Goal: Find contact information: Find contact information

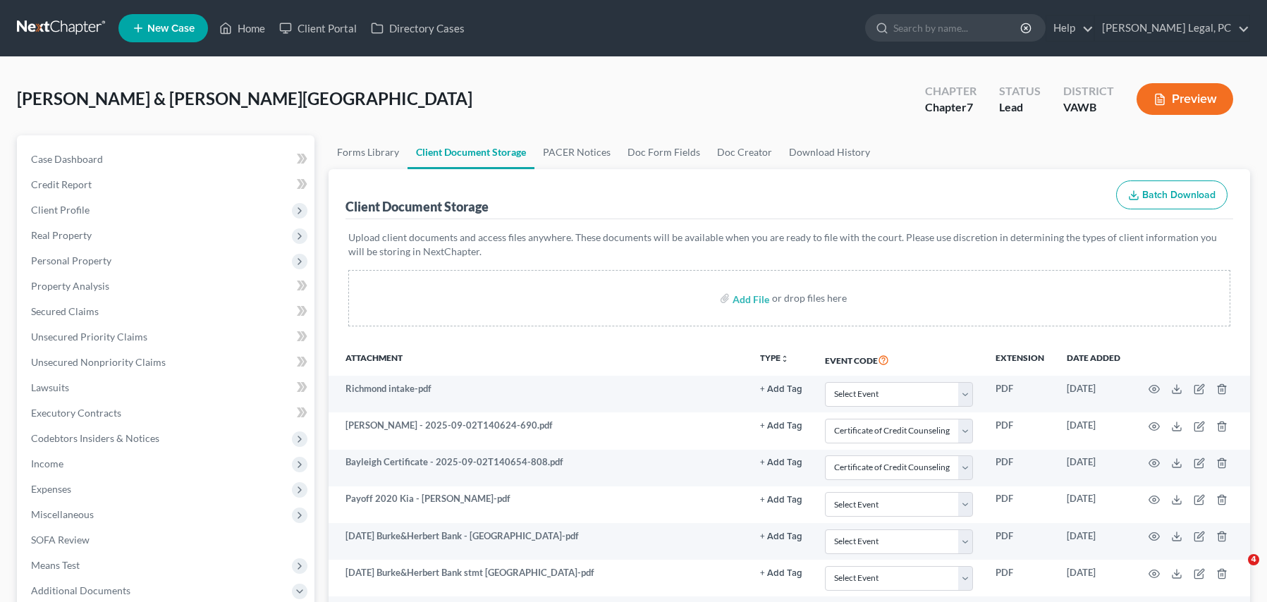
select select "0"
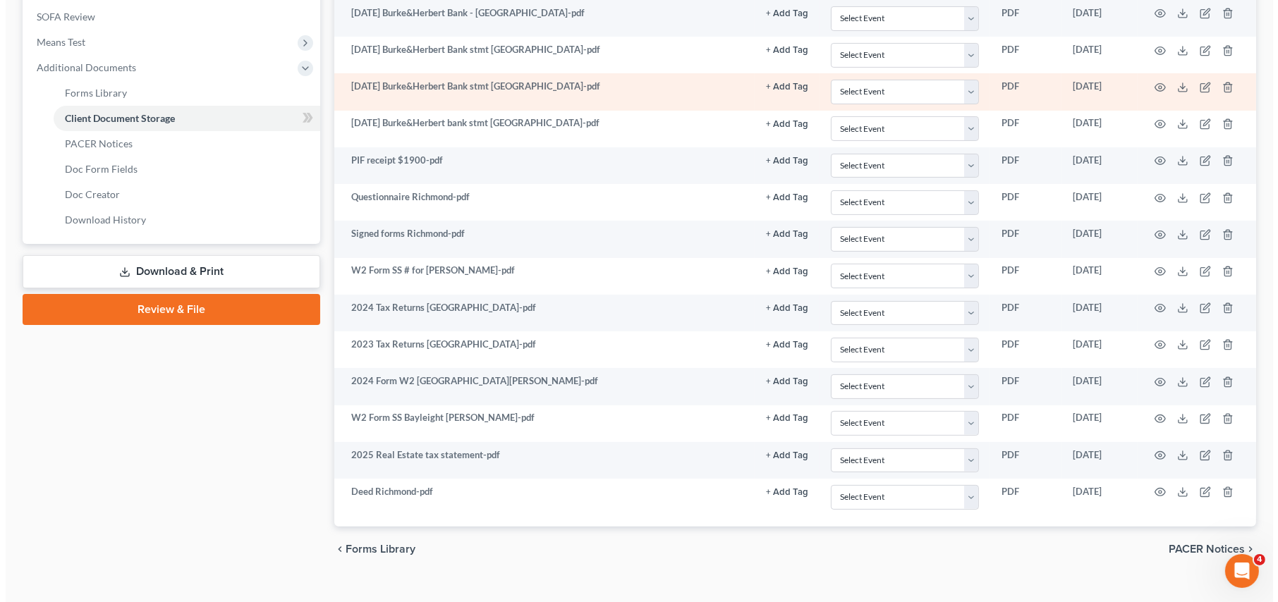
scroll to position [544, 0]
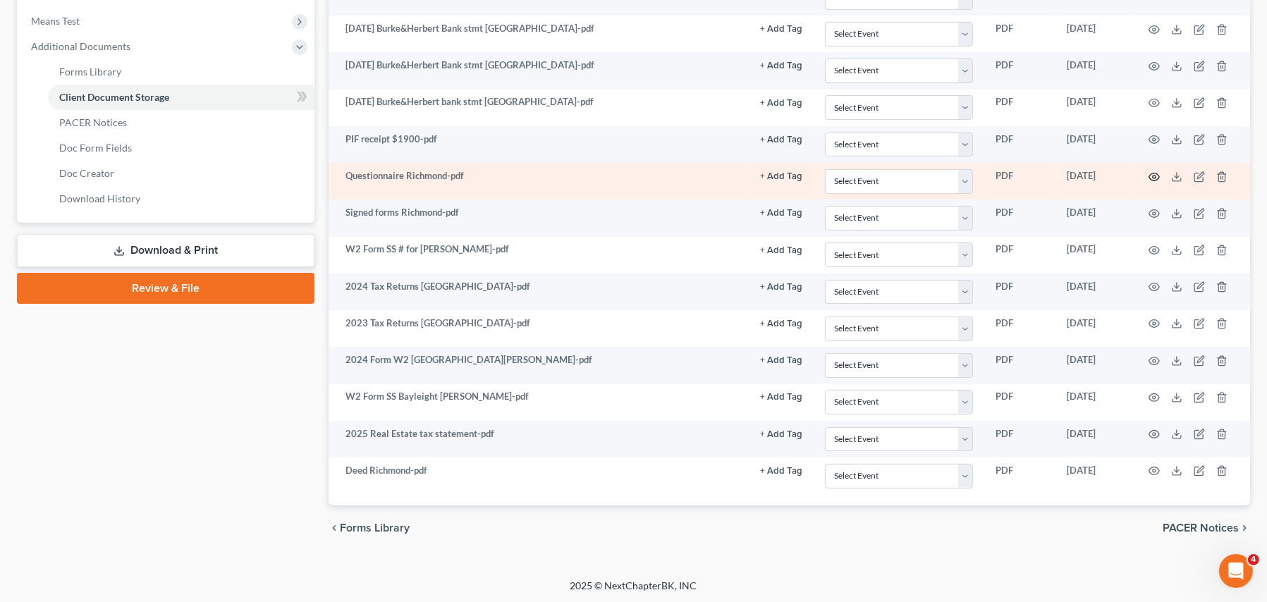
click at [1155, 180] on icon "button" at bounding box center [1154, 176] width 11 height 11
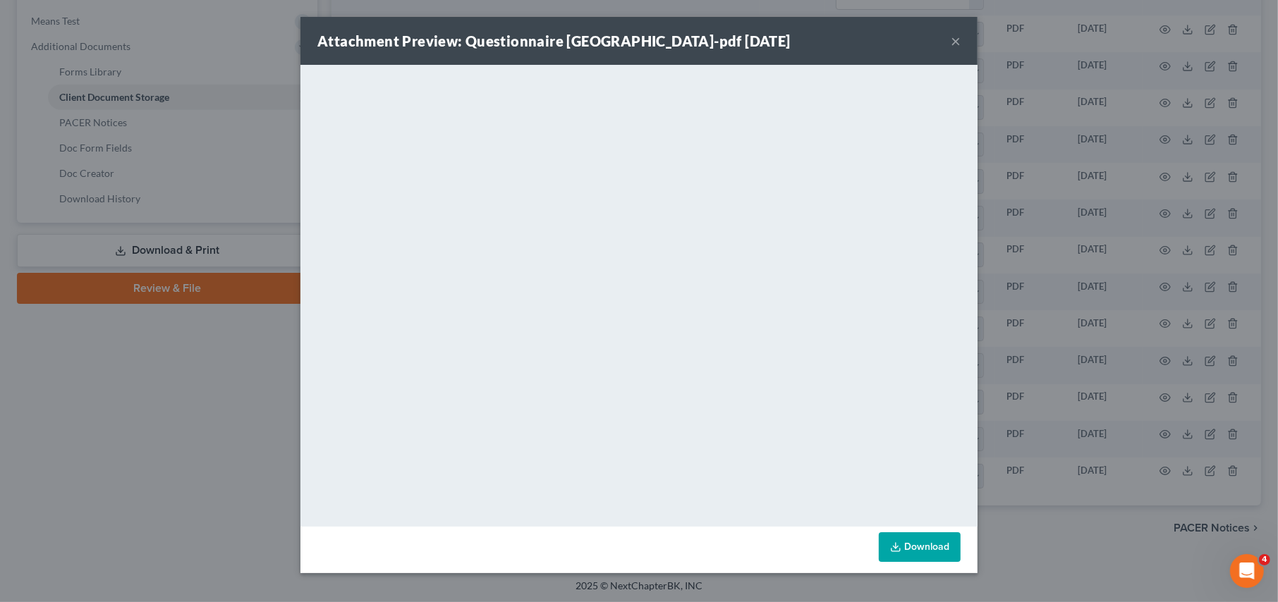
click at [903, 553] on link "Download" at bounding box center [920, 547] width 82 height 30
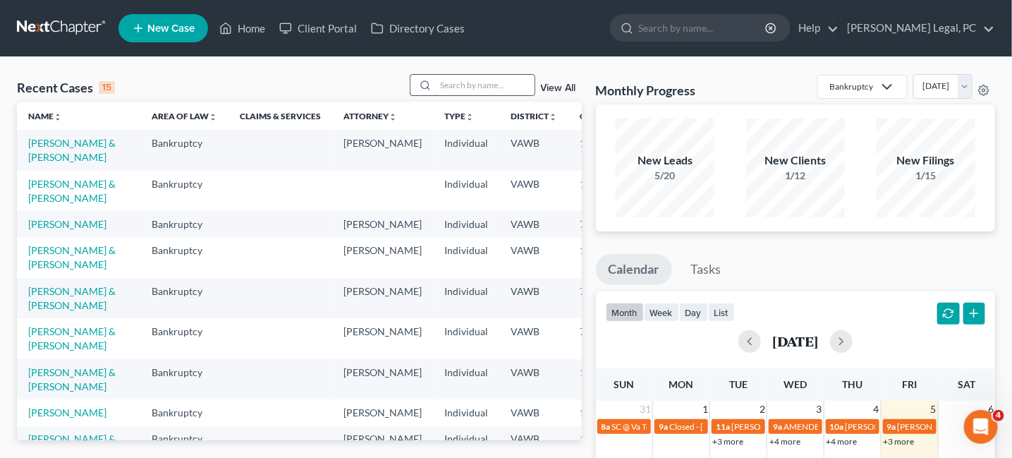
click at [451, 92] on input "search" at bounding box center [485, 85] width 99 height 20
type input "richmond"
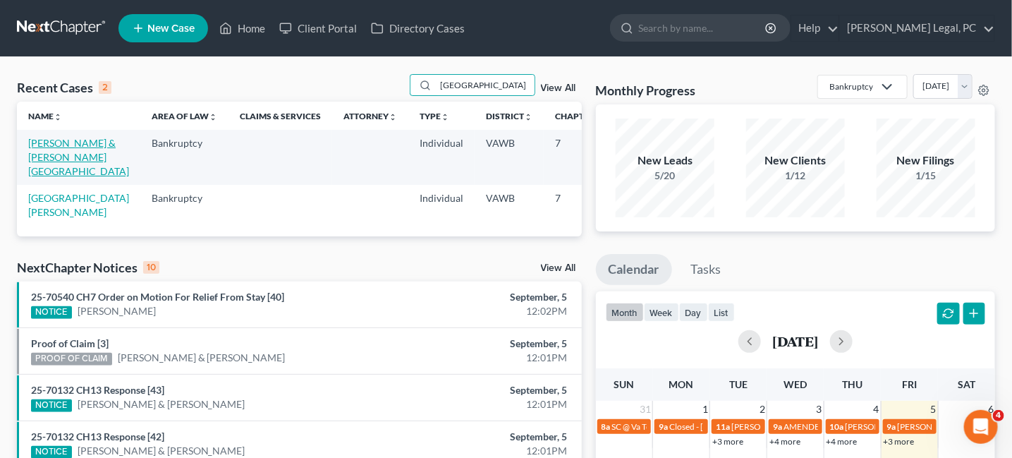
click at [56, 140] on link "[PERSON_NAME] & [PERSON_NAME][GEOGRAPHIC_DATA]" at bounding box center [78, 157] width 101 height 40
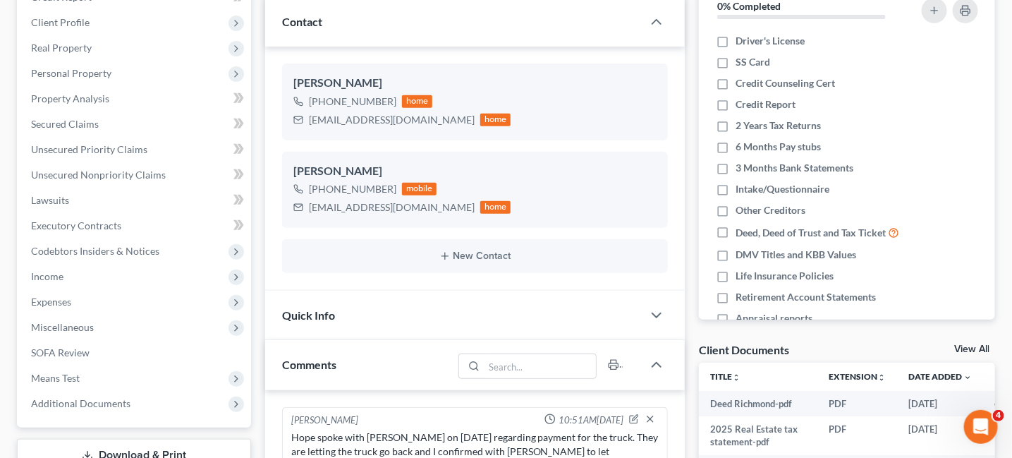
scroll to position [212, 0]
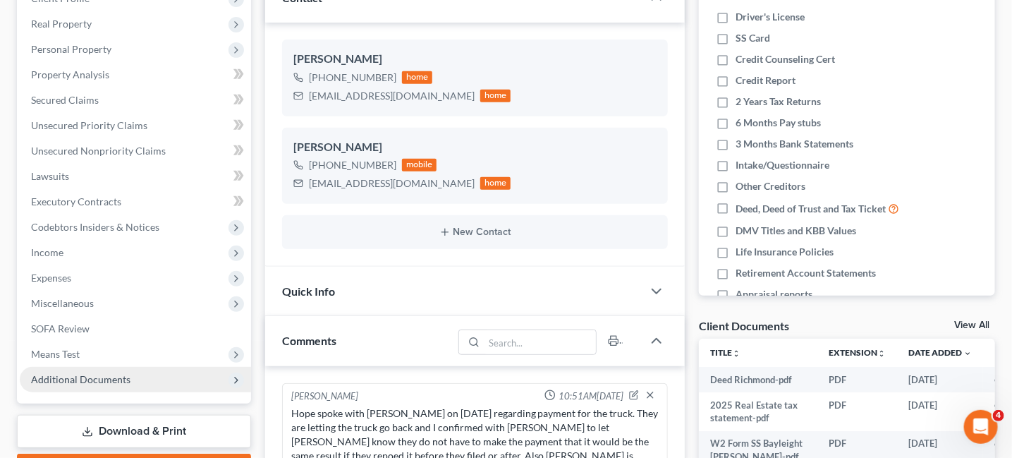
click at [79, 378] on span "Additional Documents" at bounding box center [80, 379] width 99 height 12
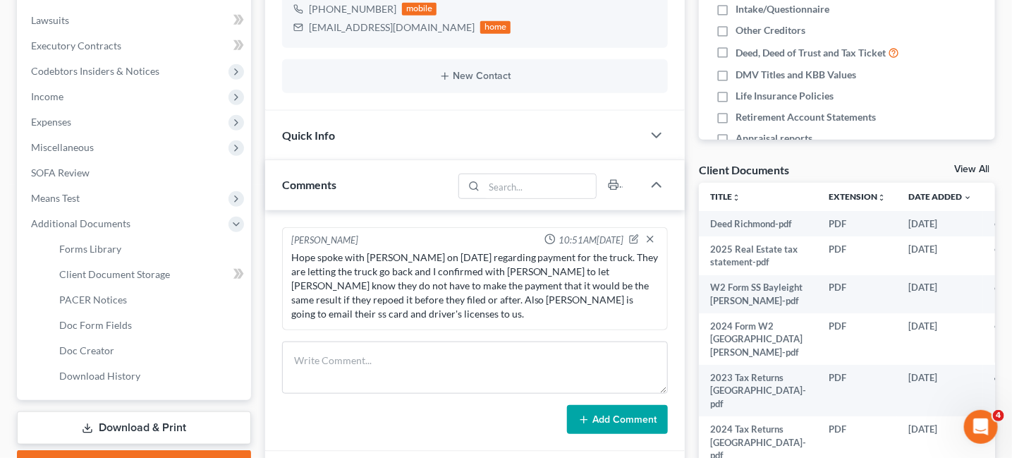
scroll to position [494, 0]
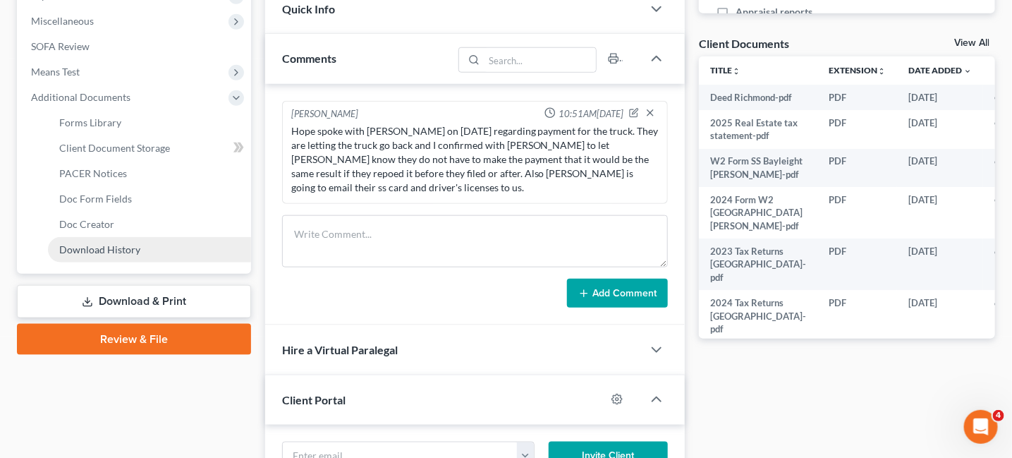
click at [132, 250] on span "Download History" at bounding box center [99, 249] width 81 height 12
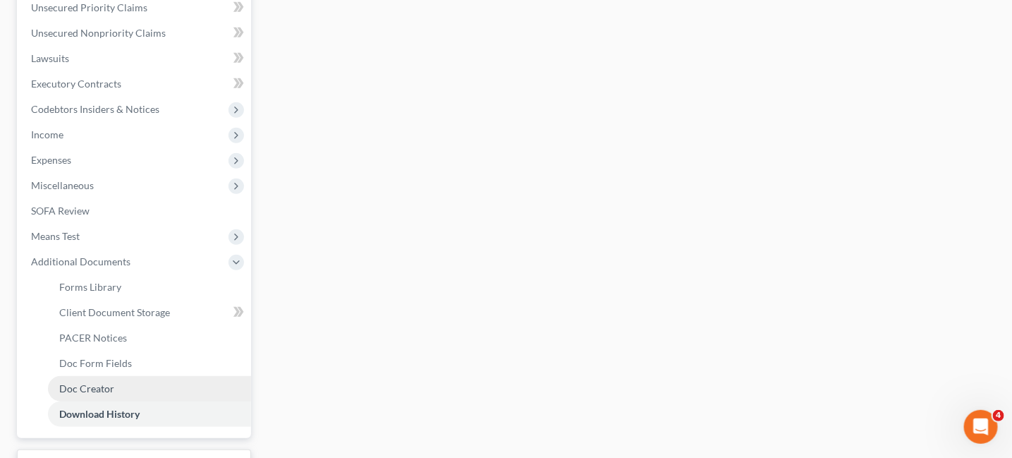
scroll to position [353, 0]
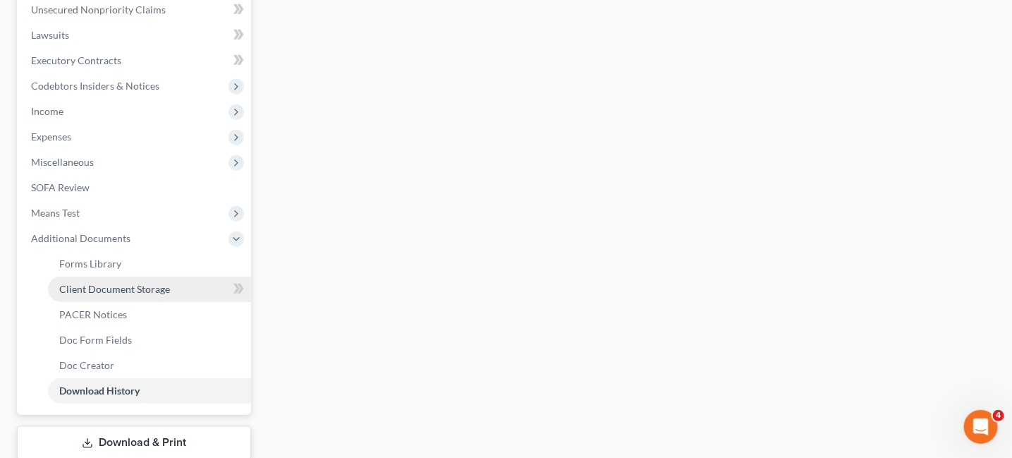
click at [136, 284] on span "Client Document Storage" at bounding box center [114, 289] width 111 height 12
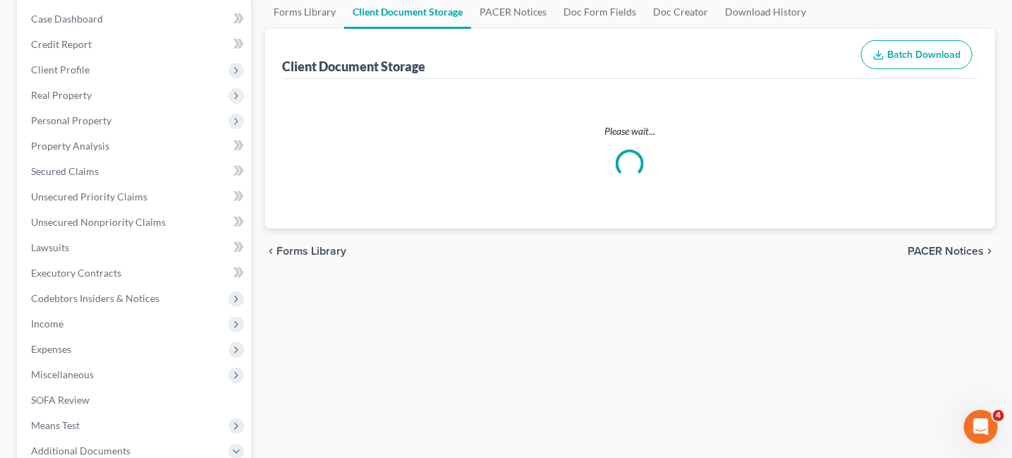
select select "0"
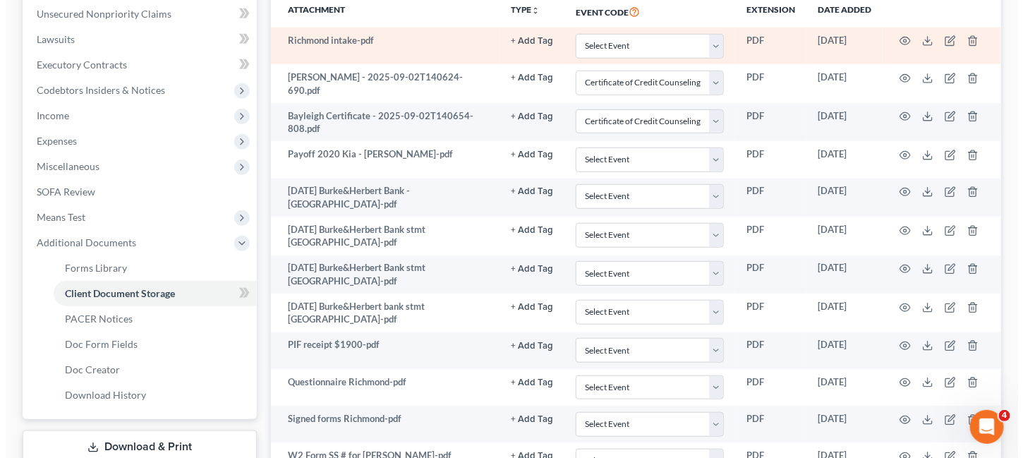
scroll to position [423, 0]
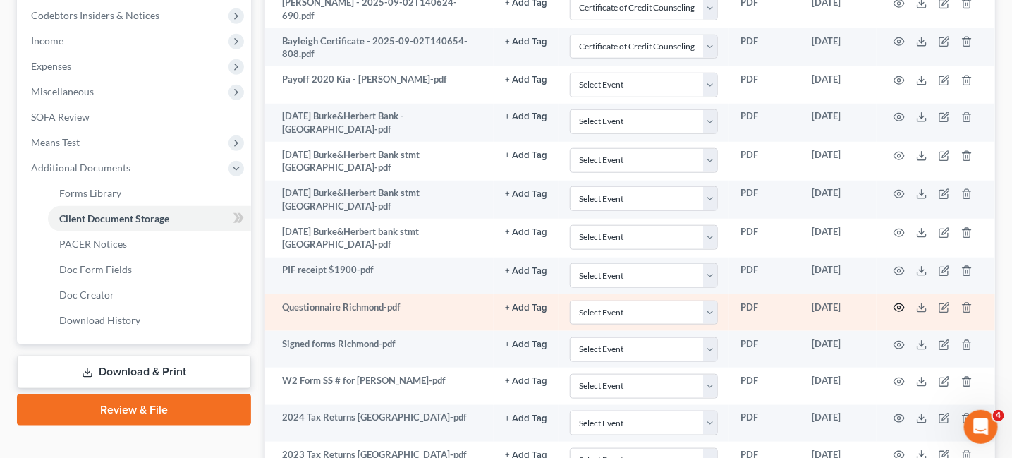
click at [901, 302] on icon "button" at bounding box center [899, 307] width 11 height 11
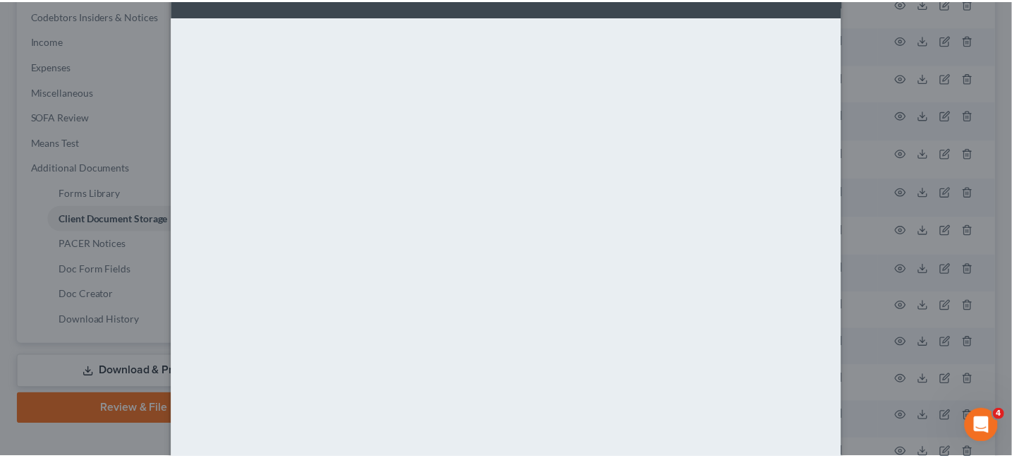
scroll to position [32, 0]
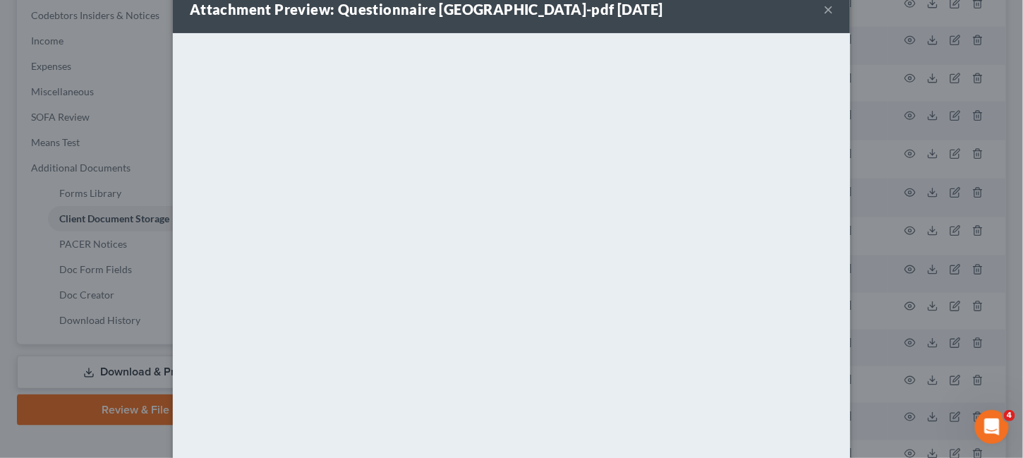
click at [827, 8] on button "×" at bounding box center [828, 9] width 10 height 17
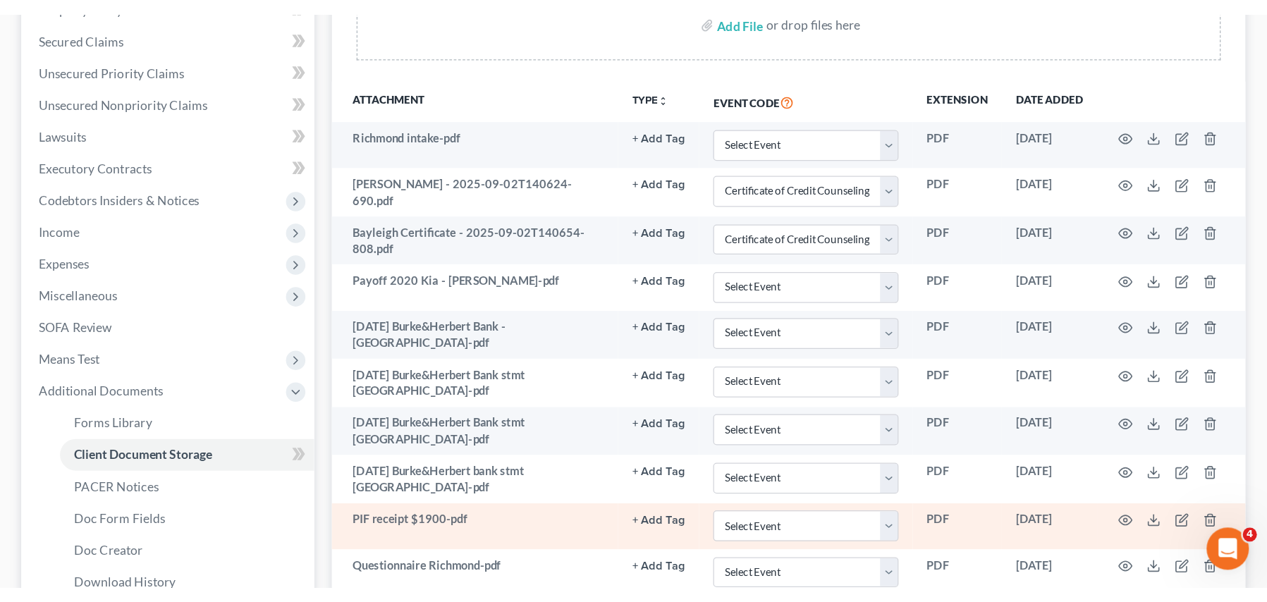
scroll to position [282, 0]
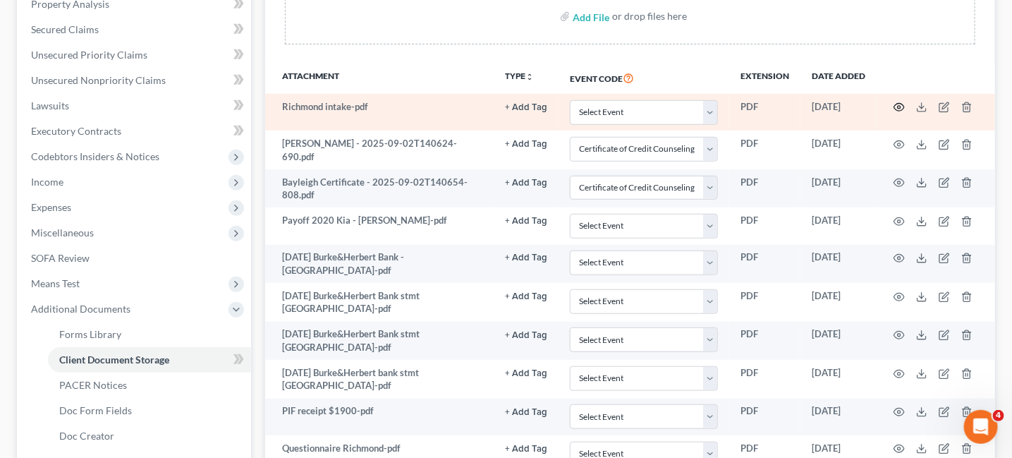
click at [896, 104] on icon "button" at bounding box center [899, 108] width 11 height 8
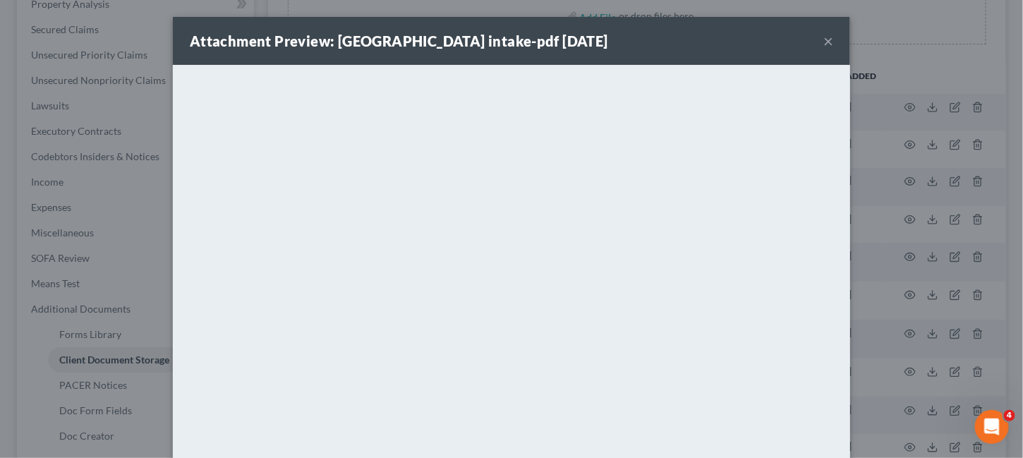
click at [823, 47] on button "×" at bounding box center [828, 40] width 10 height 17
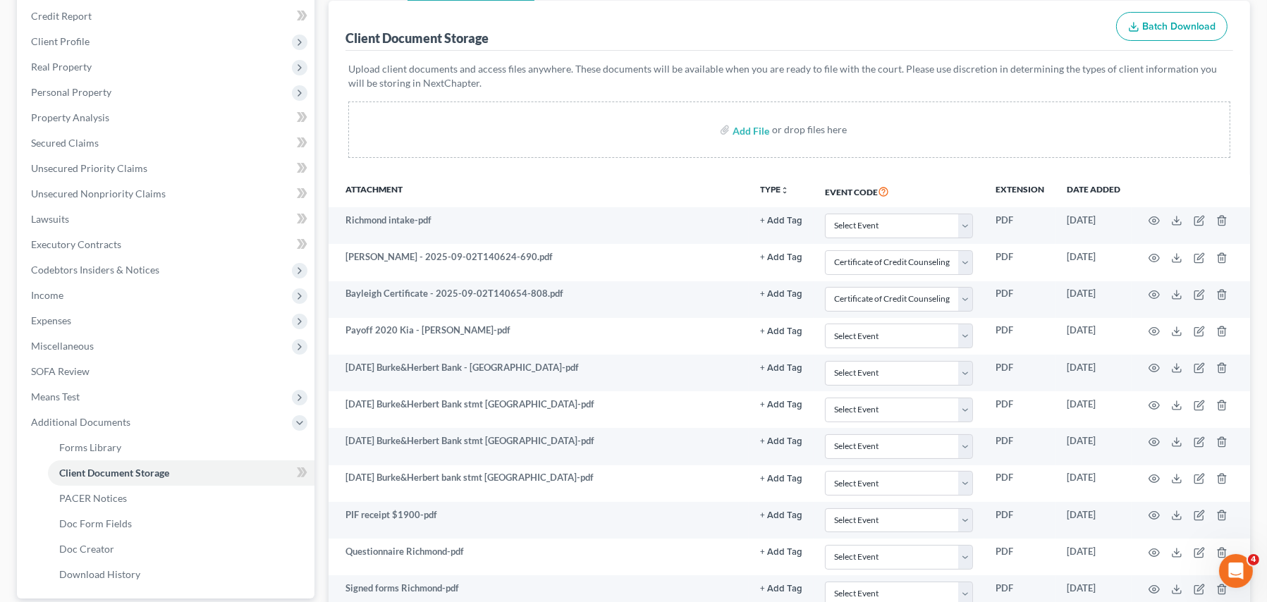
scroll to position [0, 0]
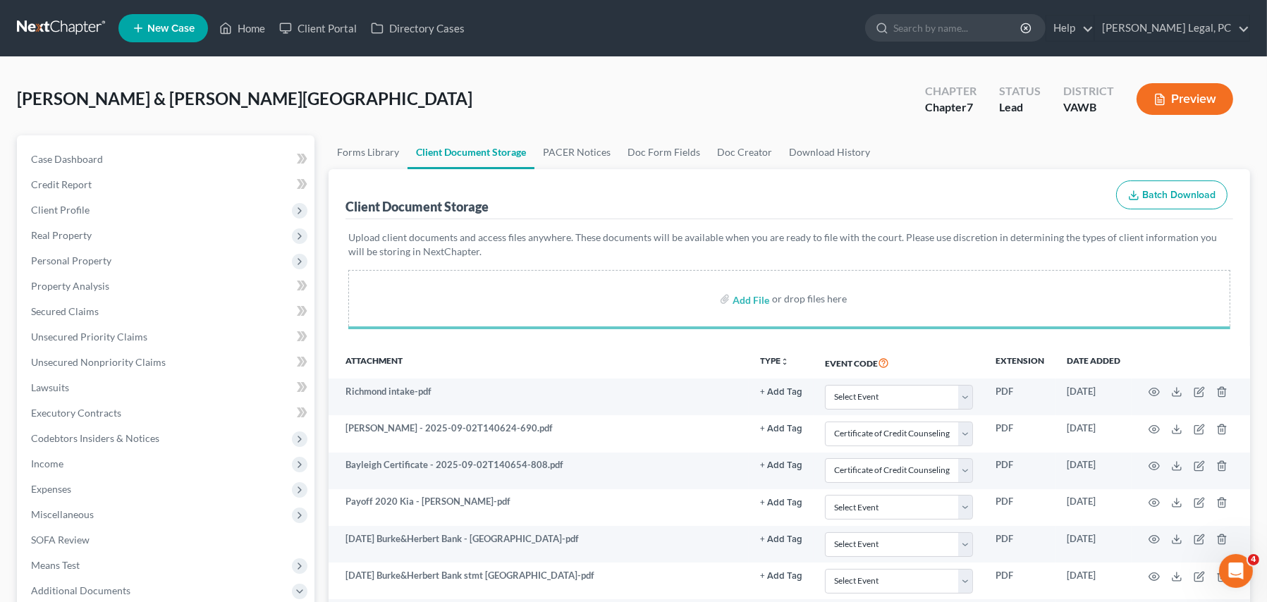
select select "0"
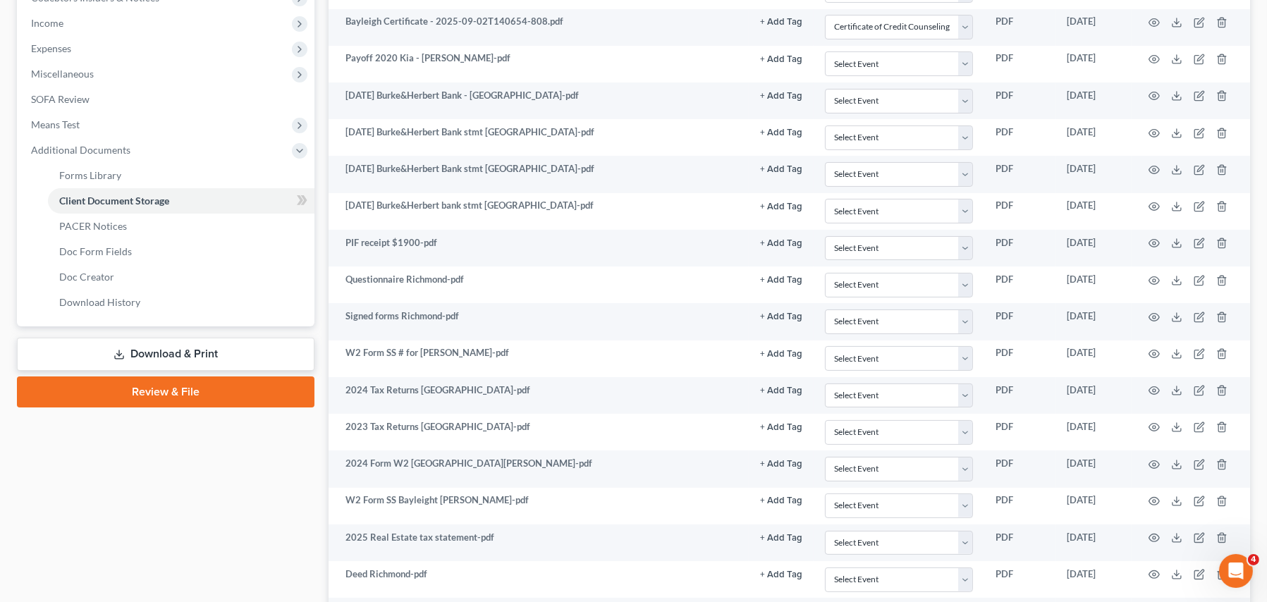
scroll to position [158, 0]
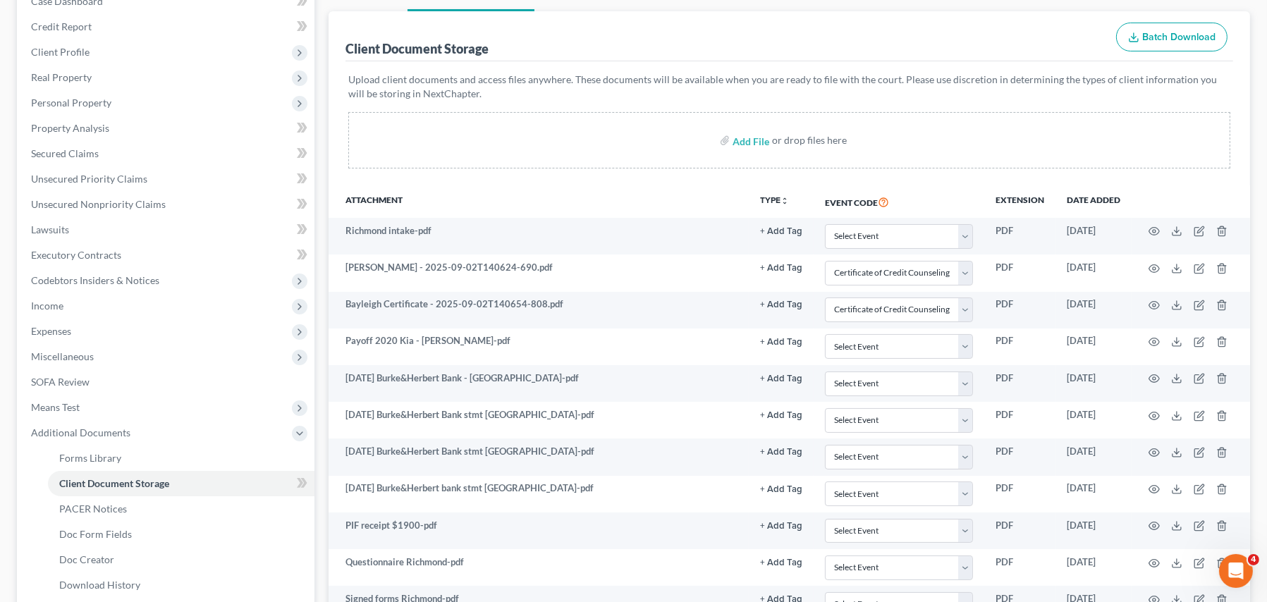
select select "0"
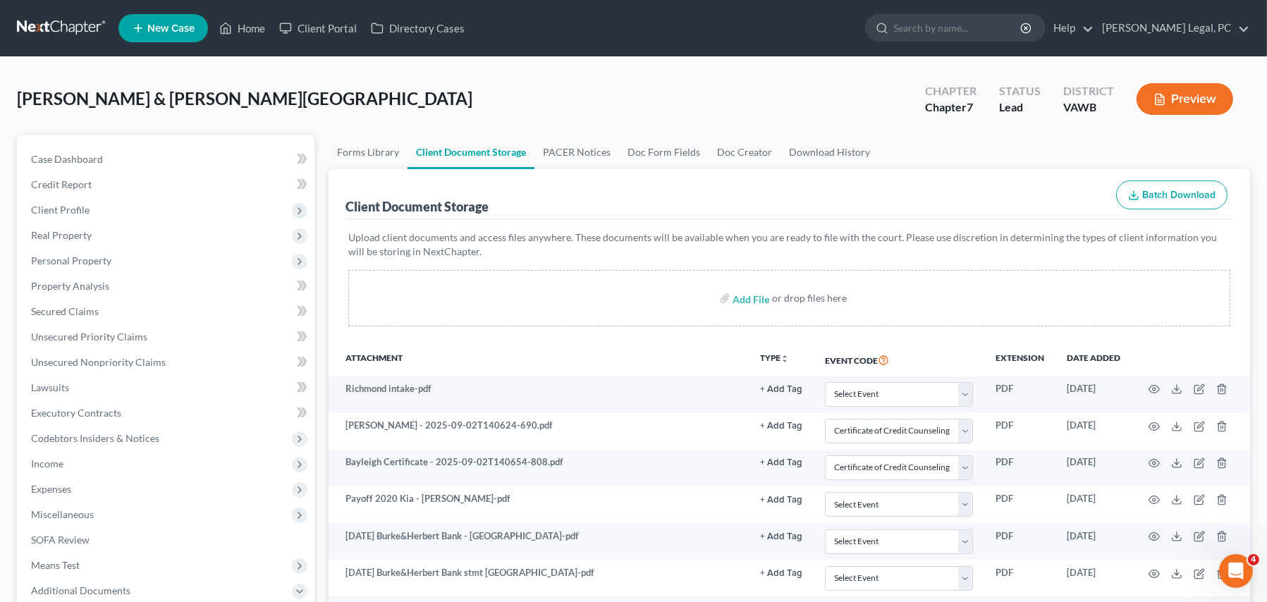
scroll to position [0, 0]
click at [77, 26] on link at bounding box center [62, 28] width 90 height 25
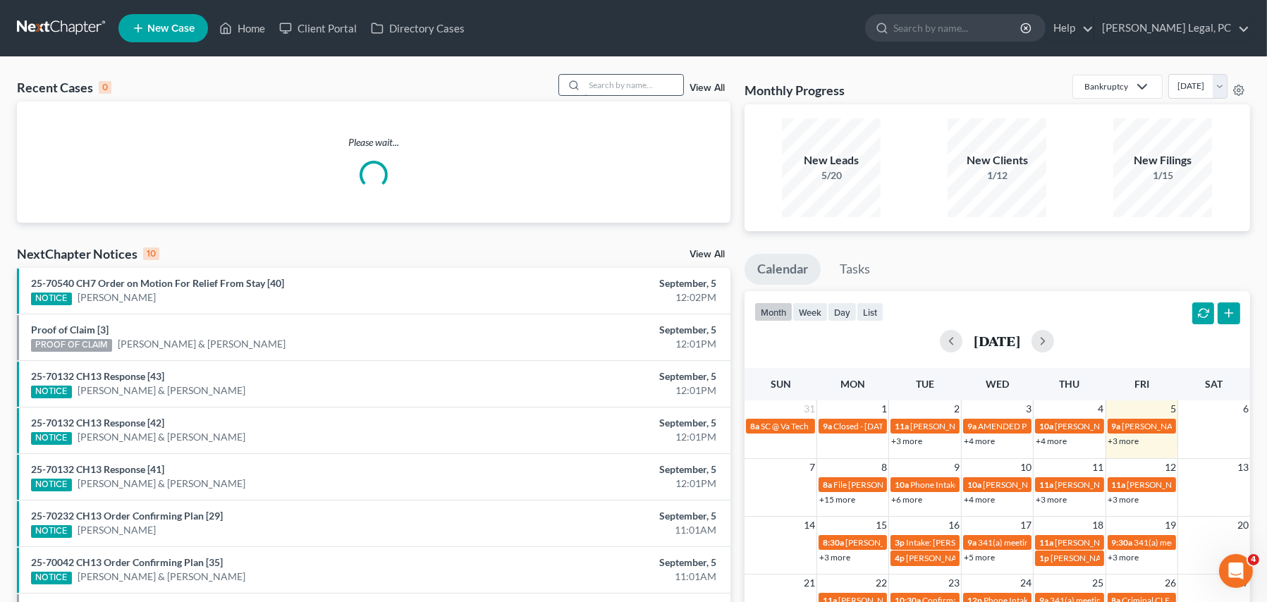
click at [661, 92] on input "search" at bounding box center [634, 85] width 99 height 20
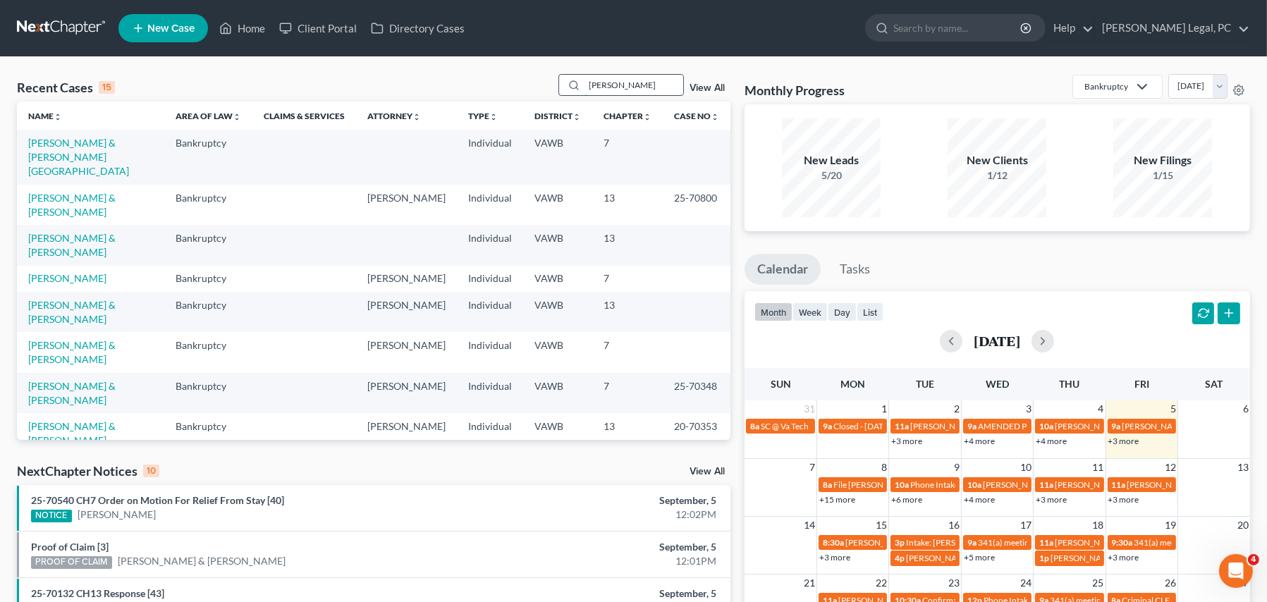
type input "tritt"
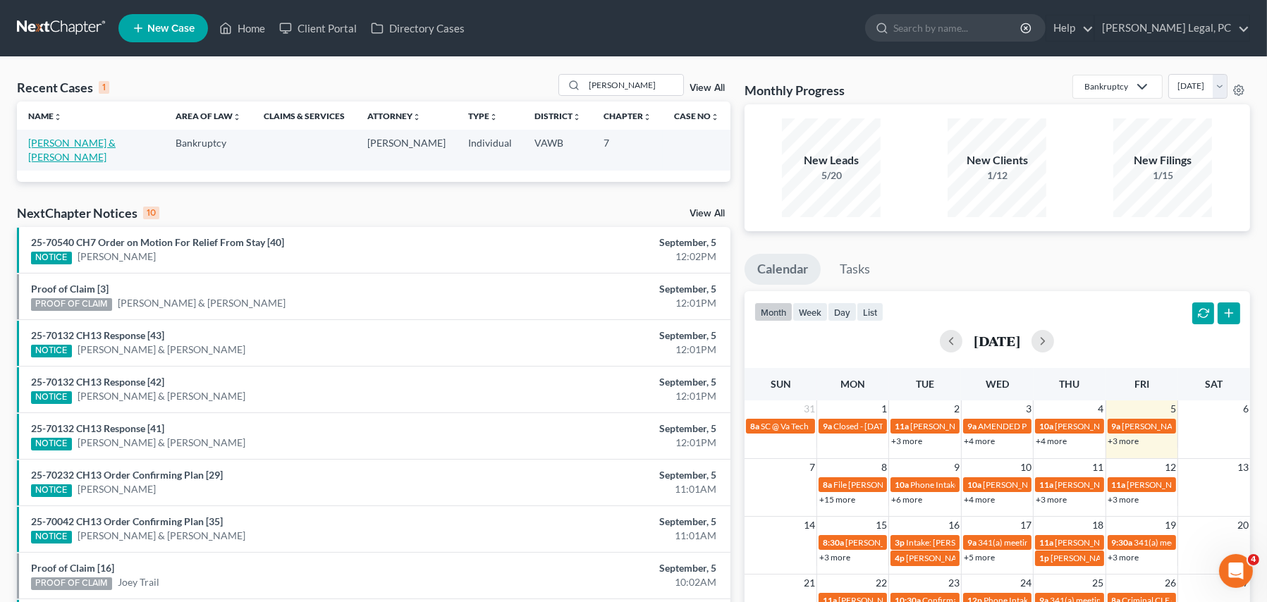
click at [70, 144] on link "Tritt, Jerry & Tiffany" at bounding box center [71, 150] width 87 height 26
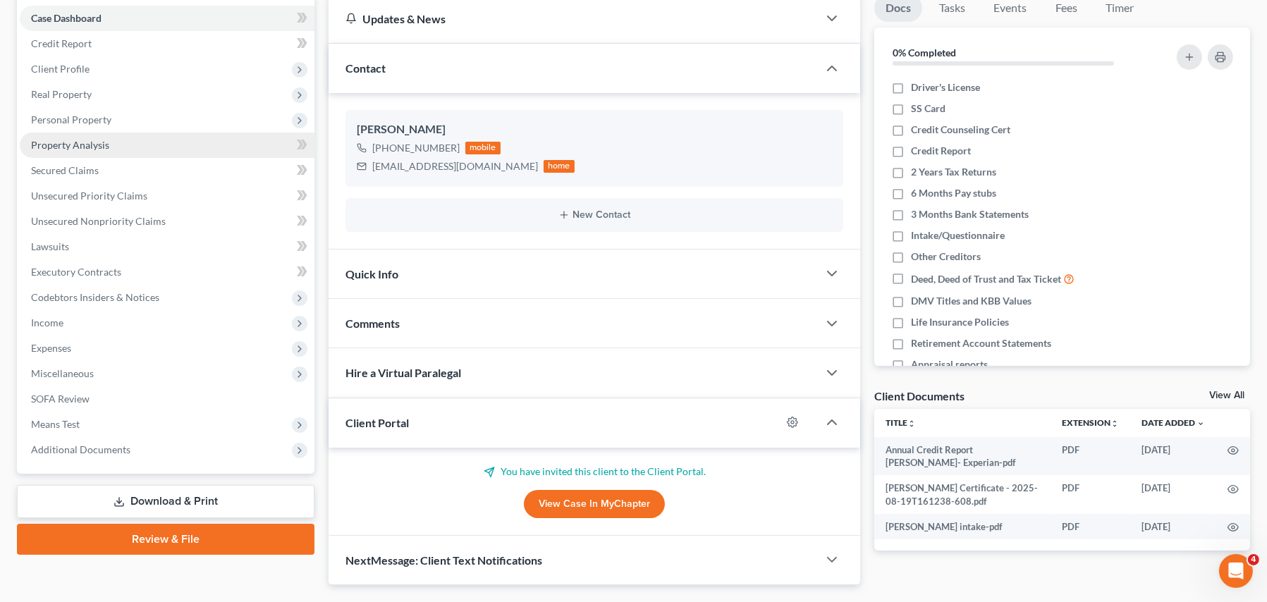
scroll to position [176, 0]
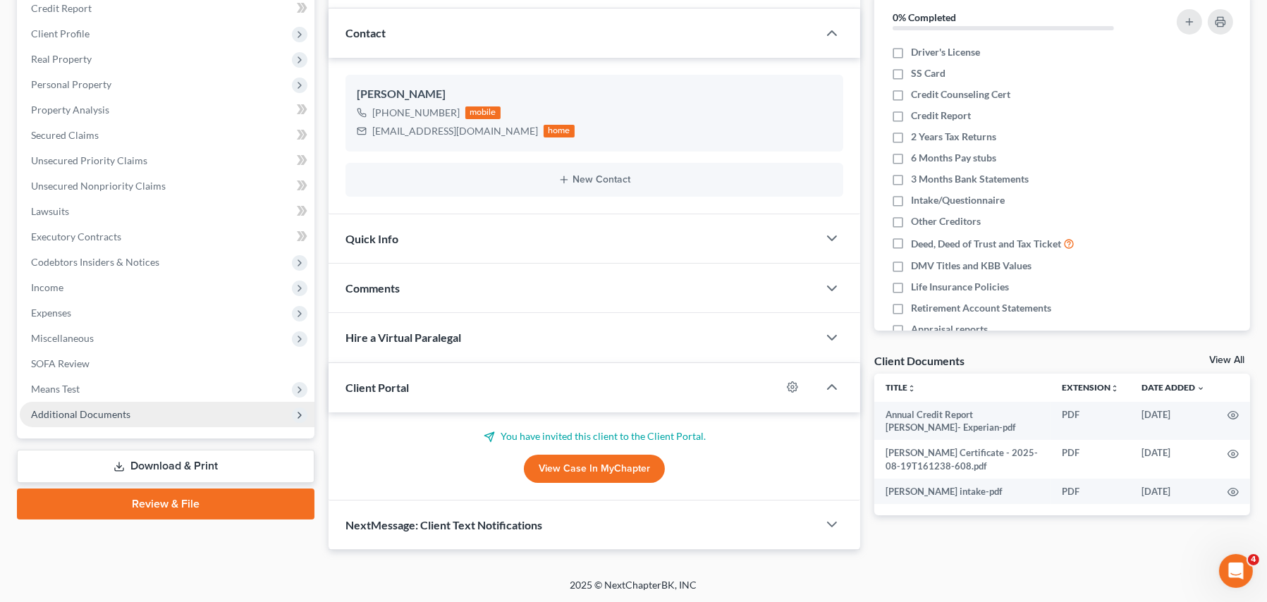
click at [87, 420] on span "Additional Documents" at bounding box center [167, 414] width 295 height 25
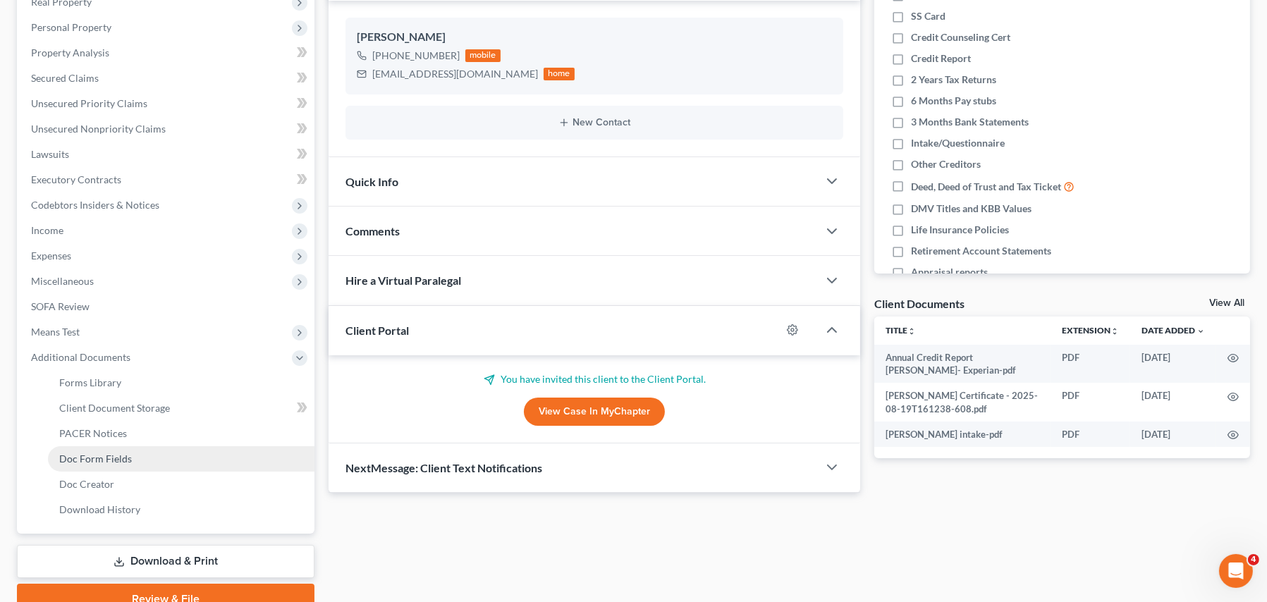
scroll to position [298, 0]
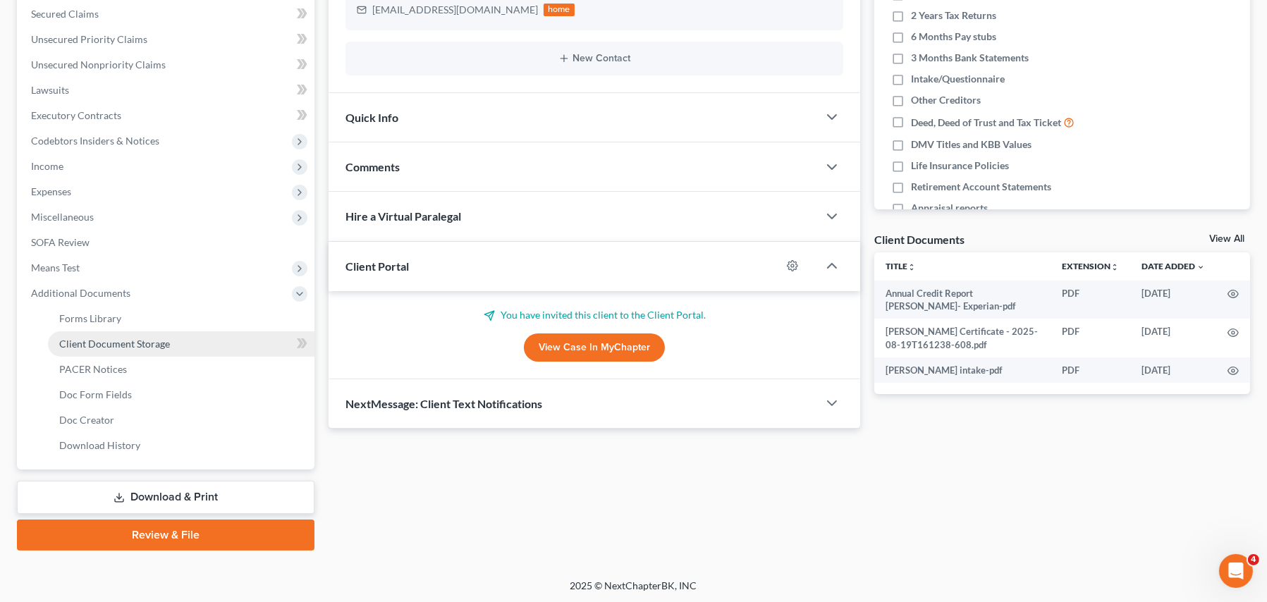
click at [145, 338] on span "Client Document Storage" at bounding box center [114, 344] width 111 height 12
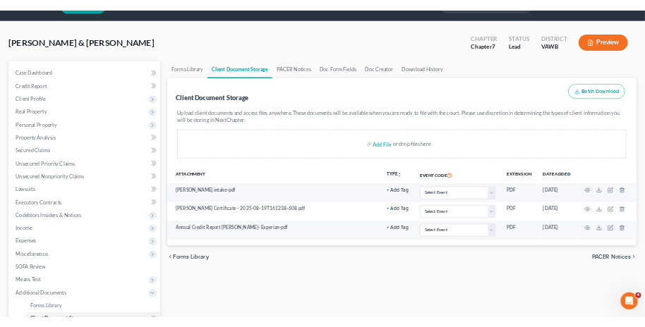
scroll to position [71, 0]
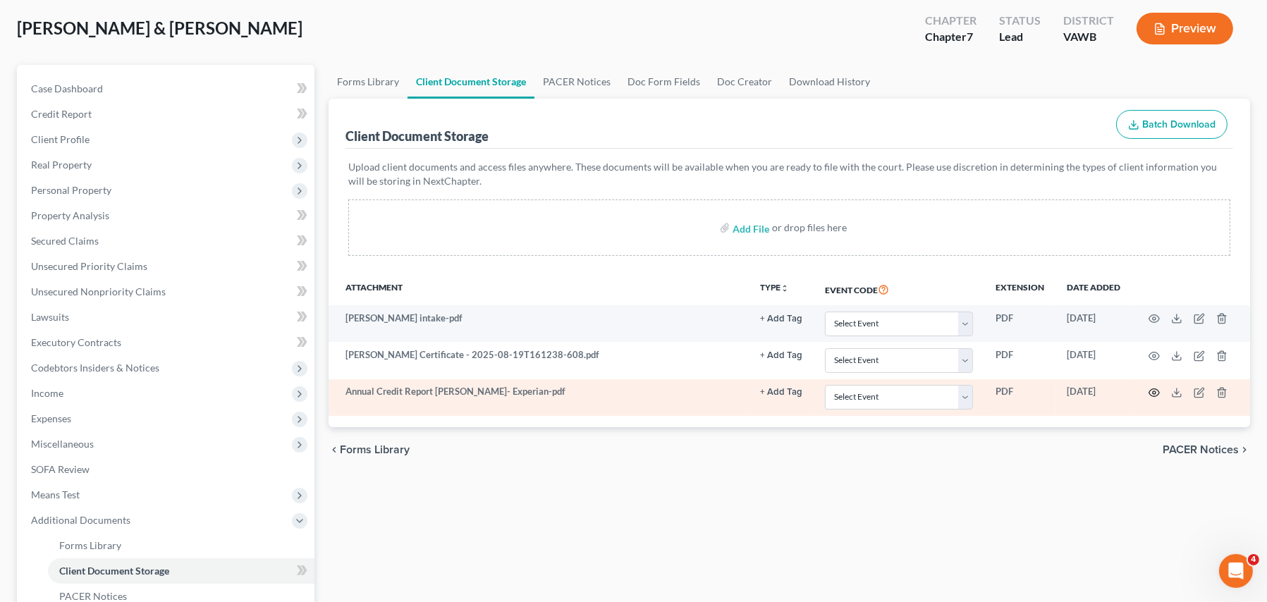
click at [1157, 394] on icon "button" at bounding box center [1154, 392] width 11 height 11
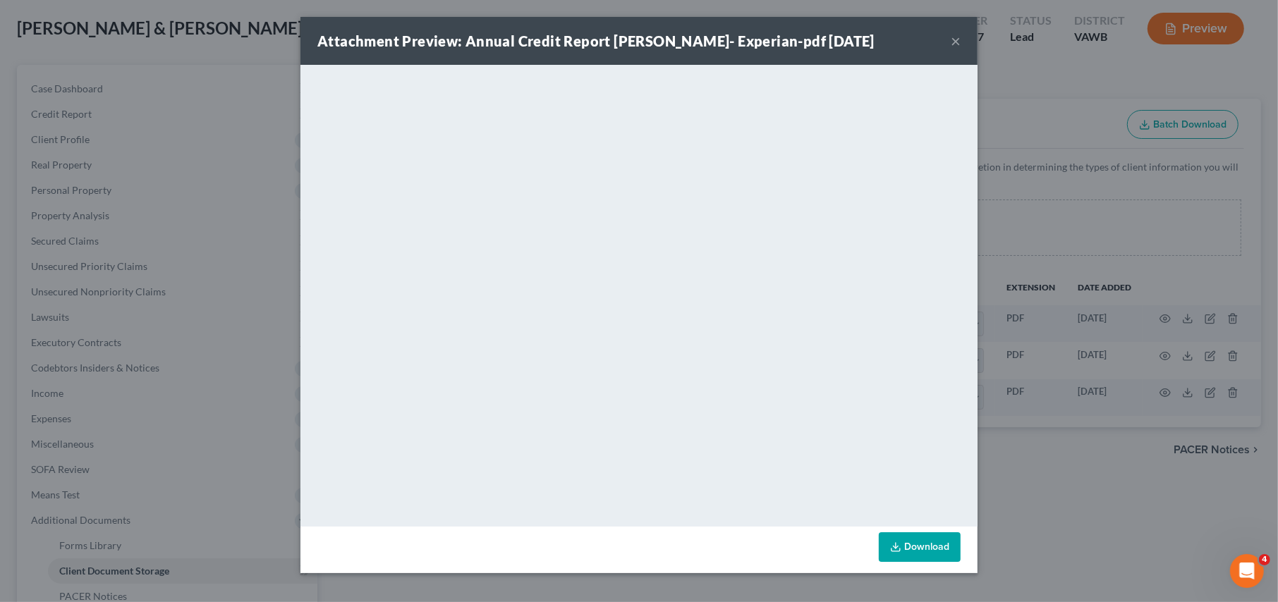
click at [956, 43] on button "×" at bounding box center [956, 40] width 10 height 17
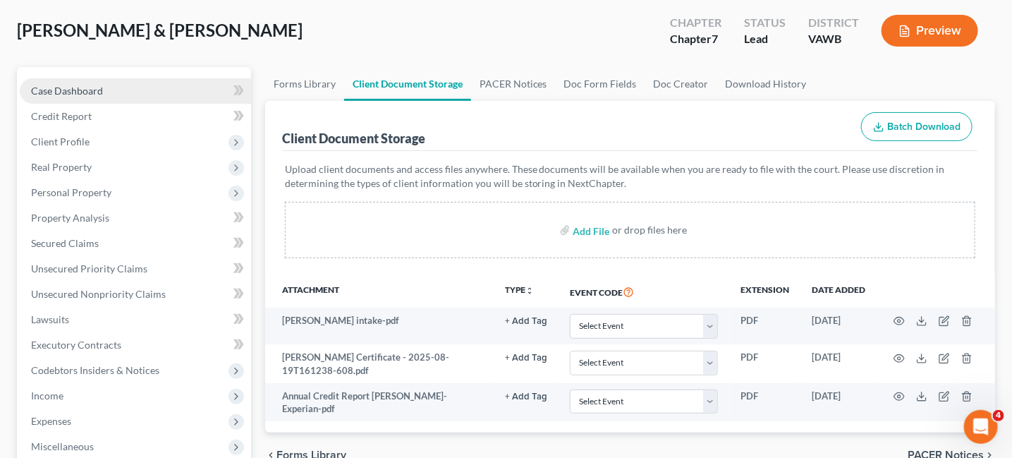
scroll to position [0, 0]
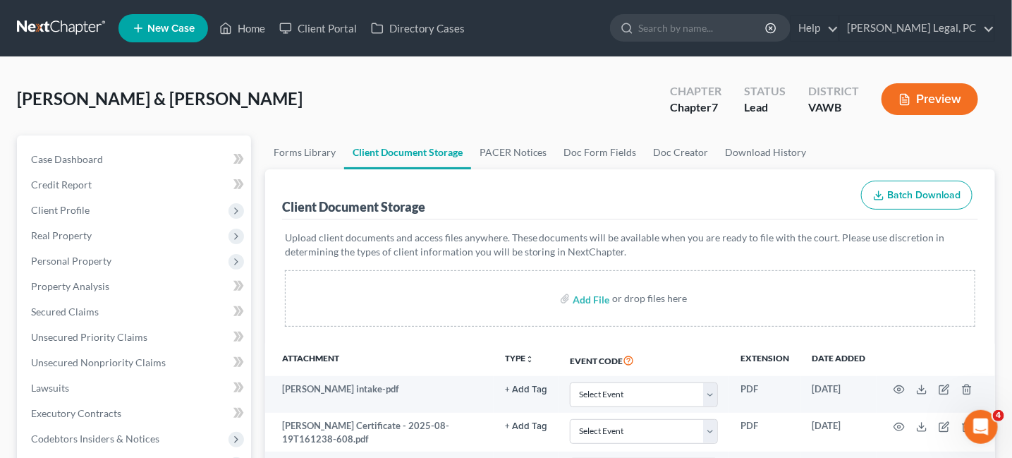
click at [63, 30] on link at bounding box center [62, 28] width 90 height 25
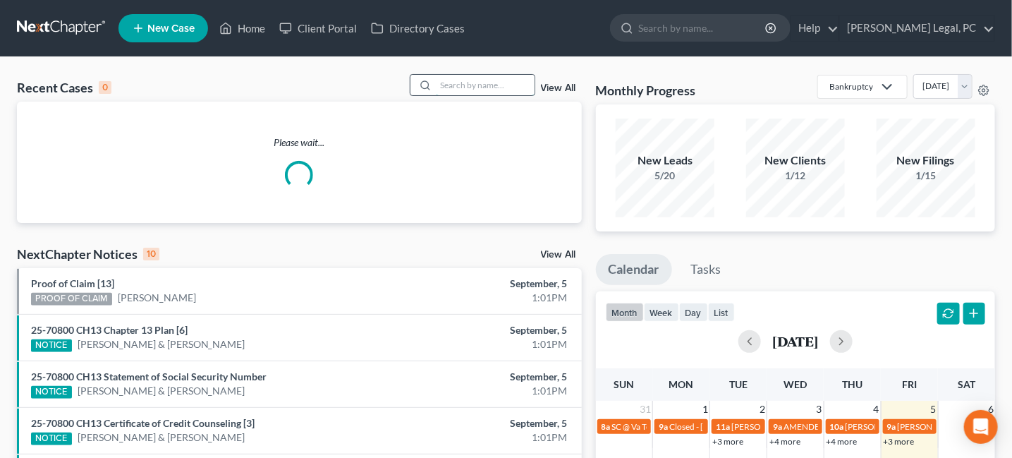
click at [452, 88] on input "search" at bounding box center [485, 85] width 99 height 20
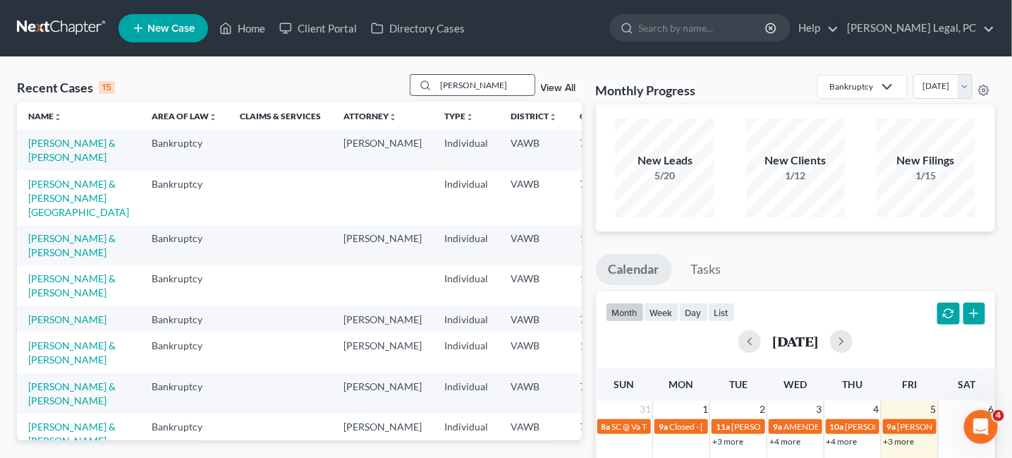
type input "robbins"
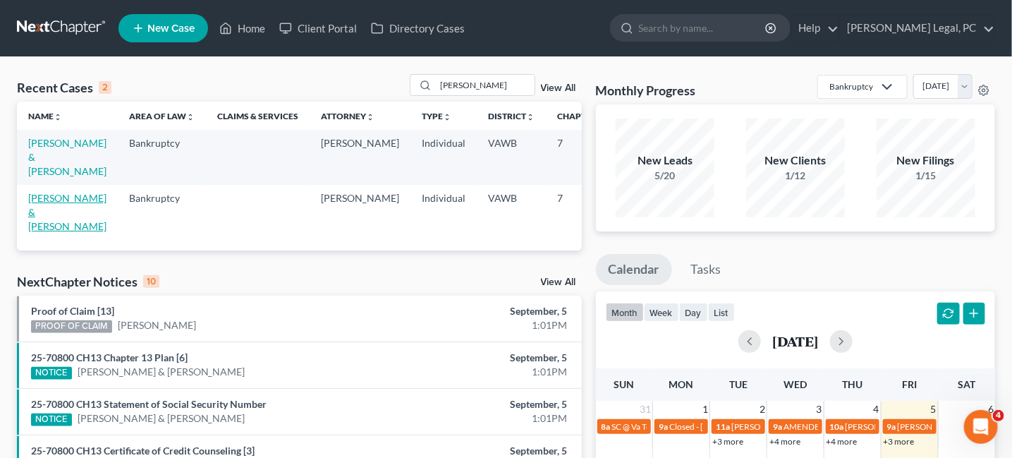
click at [57, 199] on link "Robbins, Matthew & Alyssa" at bounding box center [67, 212] width 78 height 40
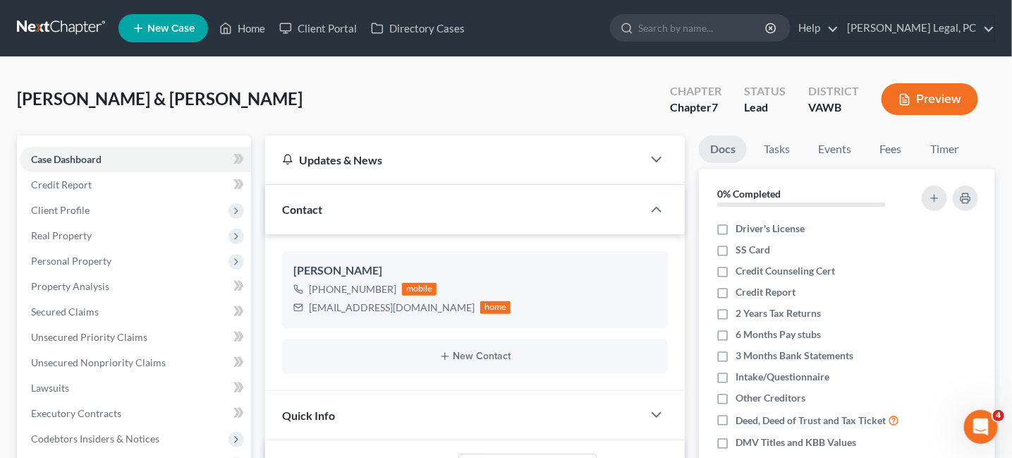
click at [64, 25] on link at bounding box center [62, 28] width 90 height 25
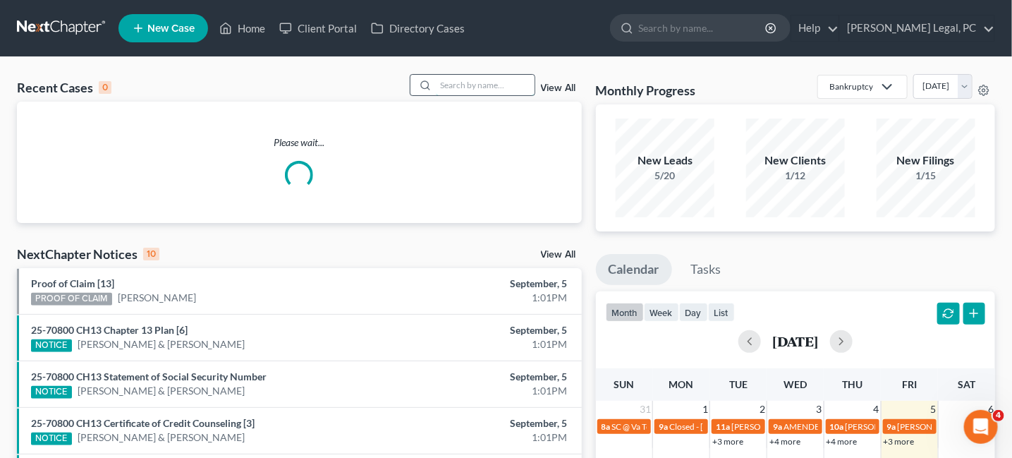
click at [466, 92] on input "search" at bounding box center [485, 85] width 99 height 20
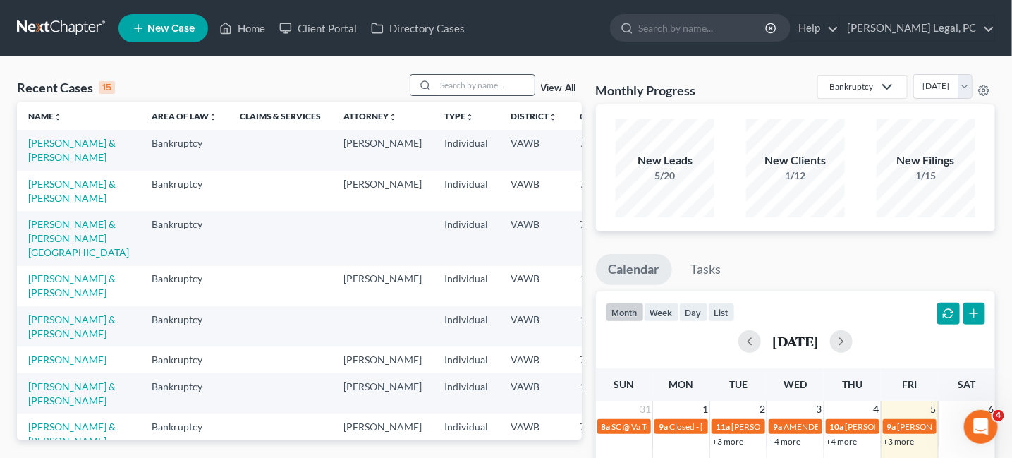
click at [434, 83] on div at bounding box center [422, 85] width 25 height 20
click at [452, 91] on input "search" at bounding box center [485, 85] width 99 height 20
type input "r"
type input "[PERSON_NAME]"
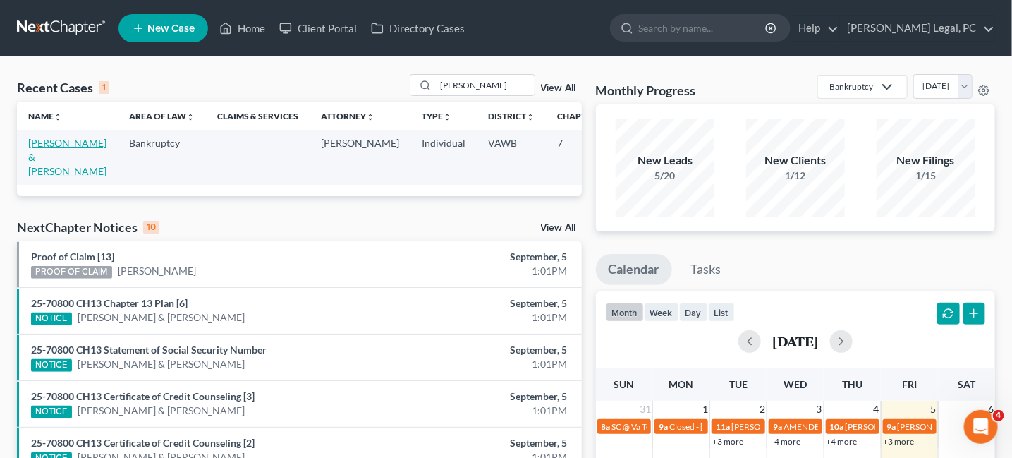
click at [32, 142] on link "[PERSON_NAME] & [PERSON_NAME]" at bounding box center [67, 157] width 78 height 40
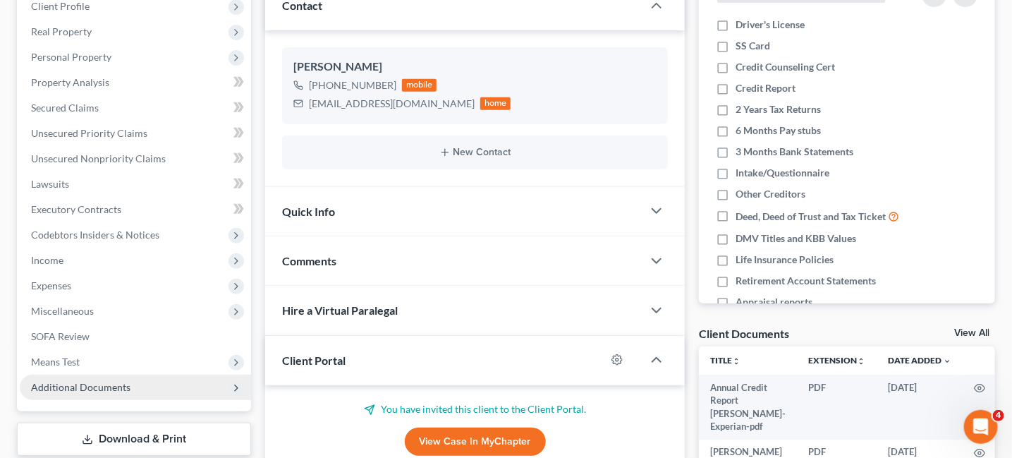
scroll to position [348, 0]
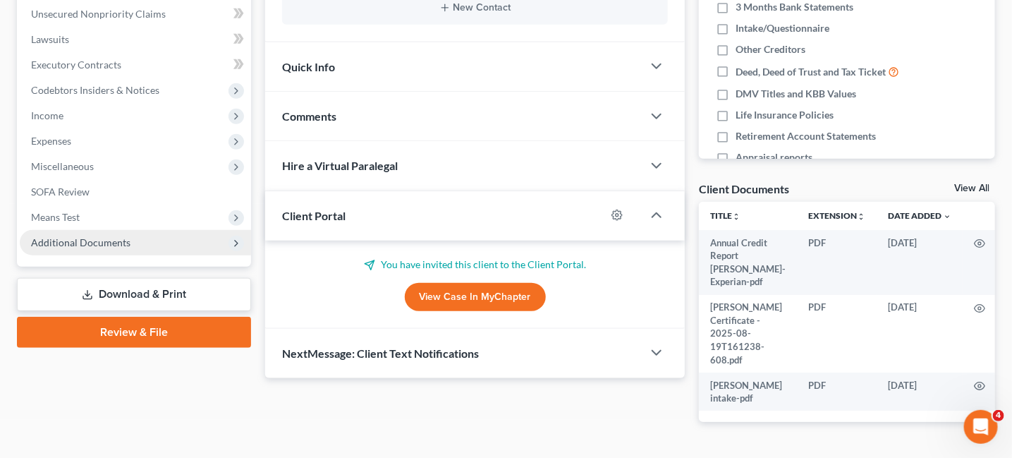
click at [117, 249] on span "Additional Documents" at bounding box center [135, 242] width 231 height 25
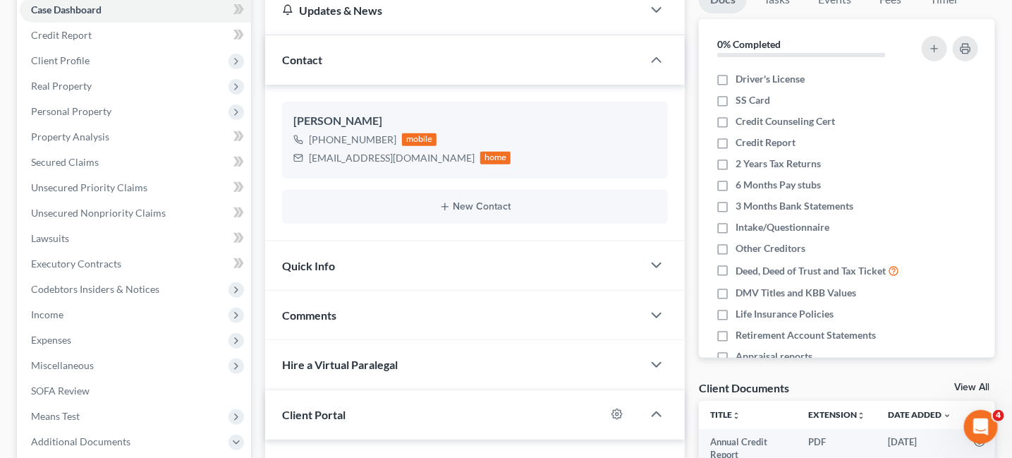
scroll to position [137, 0]
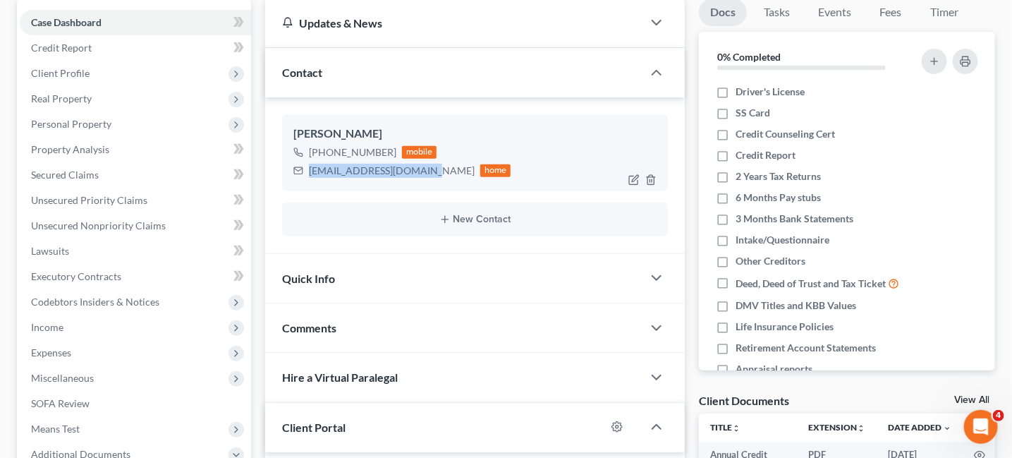
drag, startPoint x: 415, startPoint y: 168, endPoint x: 310, endPoint y: 179, distance: 106.4
click at [310, 179] on div "[PERSON_NAME] [PHONE_NUMBER] mobile [EMAIL_ADDRESS][DOMAIN_NAME] home" at bounding box center [475, 152] width 386 height 76
copy div "[EMAIL_ADDRESS][DOMAIN_NAME]"
